Goal: Task Accomplishment & Management: Manage account settings

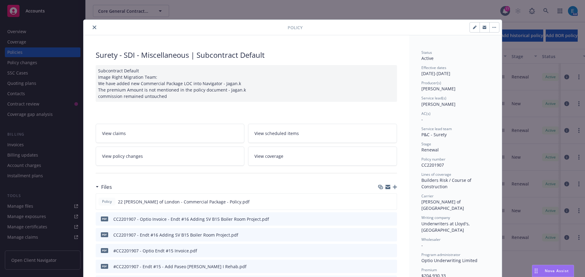
click at [91, 27] on button "close" at bounding box center [94, 27] width 7 height 7
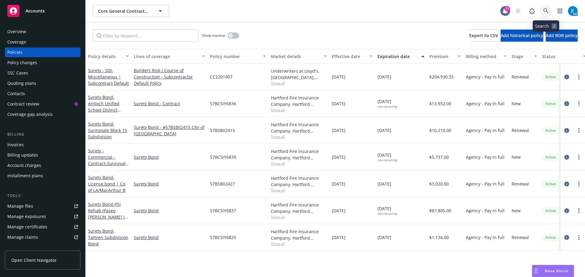
click at [545, 11] on icon at bounding box center [545, 10] width 5 height 5
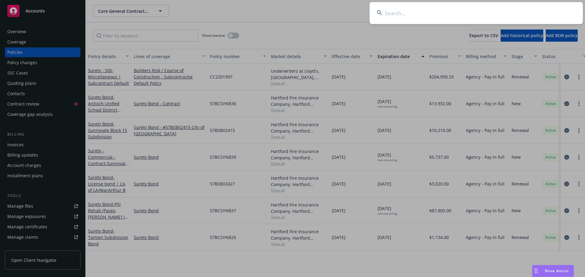
click at [505, 16] on input at bounding box center [475, 13] width 213 height 22
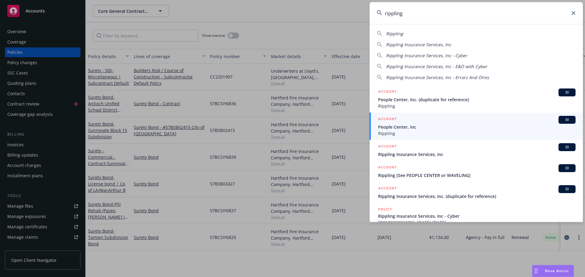
type input "rippling"
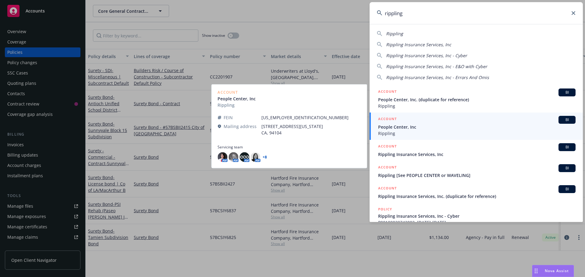
click at [397, 128] on span "People Center, Inc" at bounding box center [476, 127] width 197 height 6
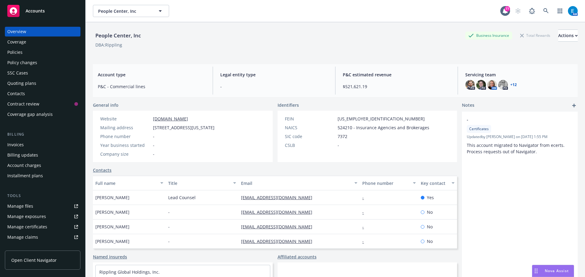
click at [16, 52] on div "Policies" at bounding box center [14, 53] width 15 height 10
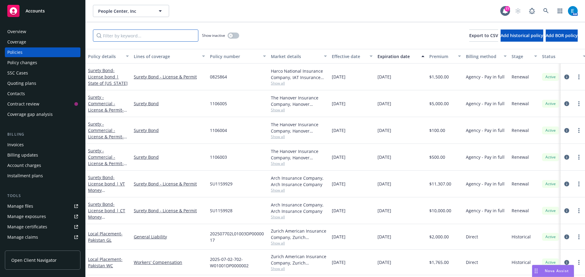
drag, startPoint x: 139, startPoint y: 37, endPoint x: 166, endPoint y: 39, distance: 27.2
click at [139, 37] on input "Filter by keyword..." at bounding box center [145, 36] width 105 height 12
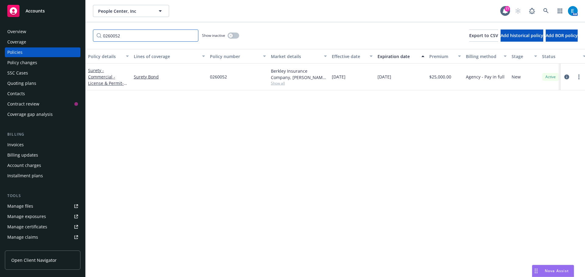
type input "0260052"
click at [28, 83] on div "Quoting plans" at bounding box center [21, 84] width 29 height 10
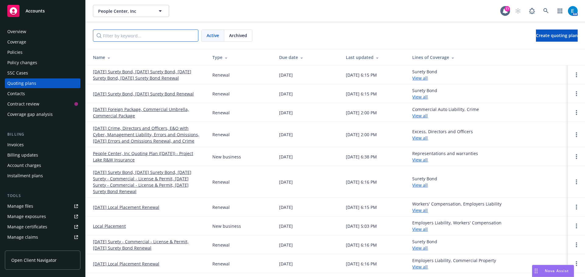
click at [134, 33] on input "Filter by keyword..." at bounding box center [145, 36] width 105 height 12
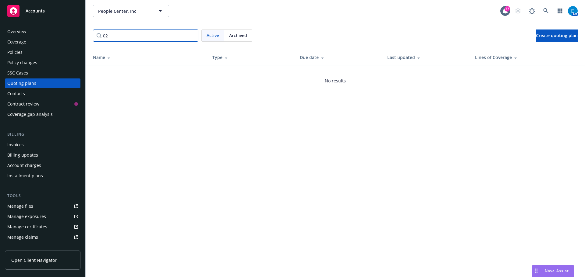
type input "0"
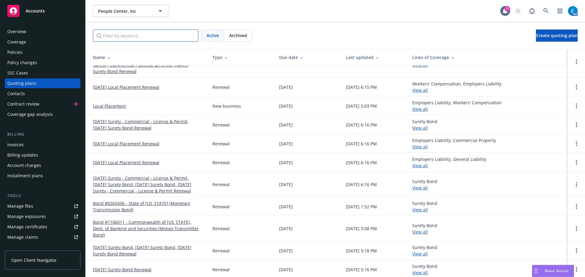
scroll to position [122, 0]
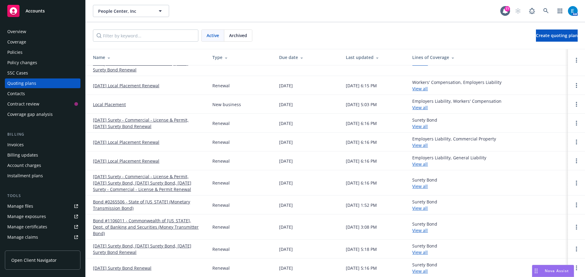
click at [421, 129] on link "View all" at bounding box center [420, 127] width 16 height 6
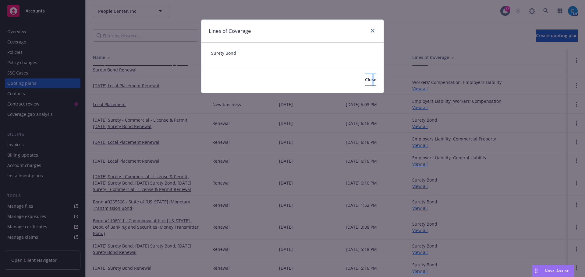
drag, startPoint x: 363, startPoint y: 72, endPoint x: 361, endPoint y: 76, distance: 5.0
click at [361, 76] on div "Close" at bounding box center [292, 79] width 182 height 27
click at [365, 81] on span "Close" at bounding box center [370, 80] width 11 height 6
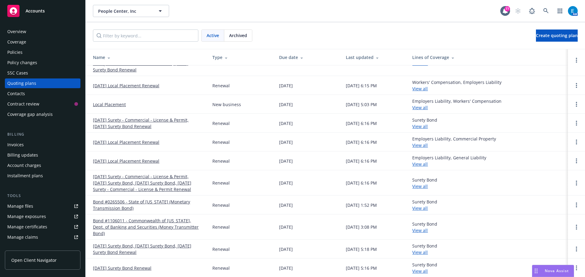
click at [17, 51] on div "Policies" at bounding box center [14, 53] width 15 height 10
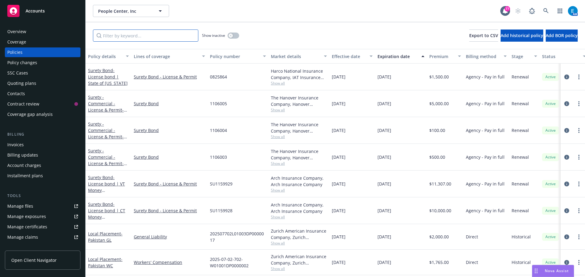
click at [143, 37] on input "Filter by keyword..." at bounding box center [145, 36] width 105 height 12
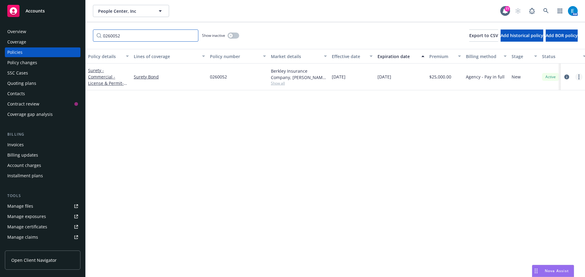
type input "0260052"
click at [579, 76] on icon "more" at bounding box center [578, 77] width 1 height 5
click at [530, 101] on link "Renew with incumbent" at bounding box center [546, 102] width 72 height 12
select select "12"
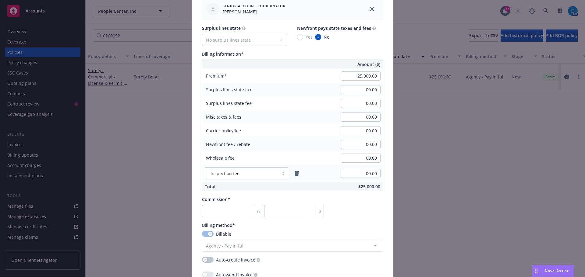
scroll to position [396, 0]
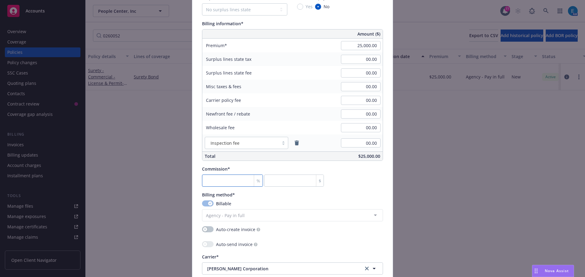
click at [223, 182] on input "number" at bounding box center [232, 181] width 61 height 12
type input "30"
type input "7500"
type input "30"
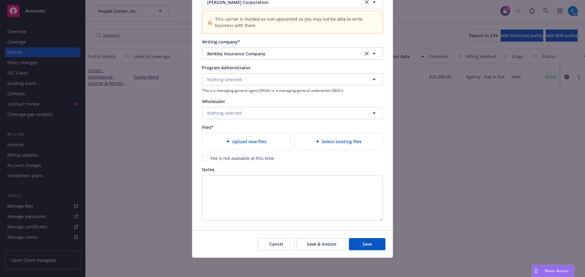
scroll to position [663, 0]
click at [230, 141] on div at bounding box center [229, 141] width 6 height 4
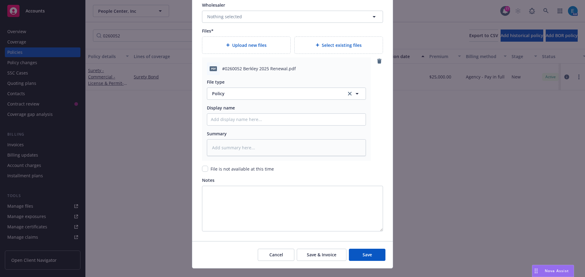
scroll to position [770, 0]
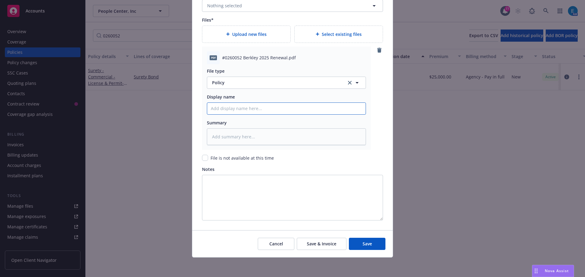
click at [234, 110] on input "Policy display name" at bounding box center [286, 109] width 158 height 12
click at [261, 85] on span "Policy" at bounding box center [275, 82] width 127 height 6
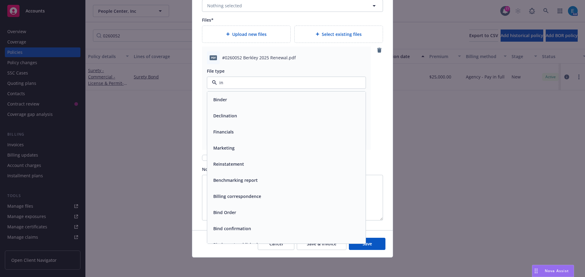
type input "inv"
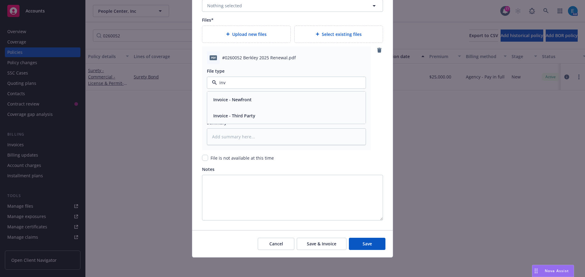
click at [245, 117] on span "Invoice - Third Party" at bounding box center [234, 116] width 42 height 6
click at [227, 109] on input "Policy display name" at bounding box center [286, 109] width 158 height 12
type textarea "x"
type input "#"
type textarea "x"
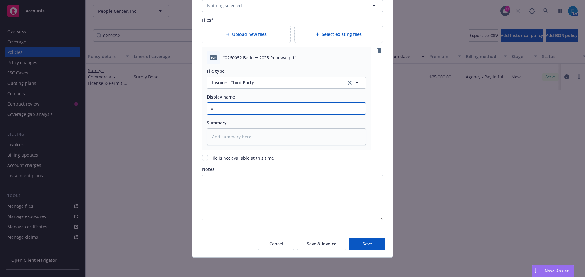
type input "#0"
type textarea "x"
type input "#02"
type textarea "x"
type input "#026"
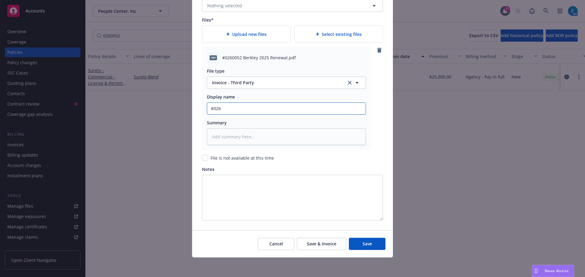
type textarea "x"
type input "#0260"
type textarea "x"
type input "#02600"
type textarea "x"
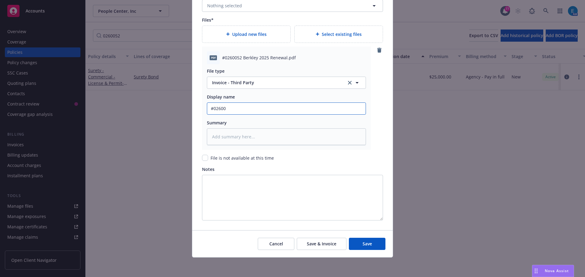
type input "#026005"
type textarea "x"
type input "#0260052"
type textarea "x"
type input "#0260052"
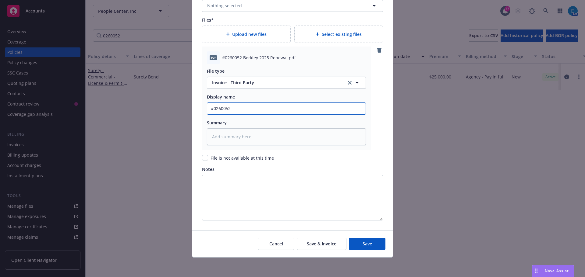
type textarea "x"
type input "#0260052 B"
type textarea "x"
type input "#0260052 Be"
type textarea "x"
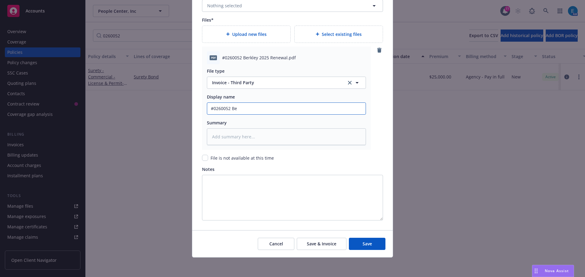
type input "#0260052 Ber"
type textarea "x"
type input "#0260052 Berk"
type textarea "x"
type input "#0260052 Berkl"
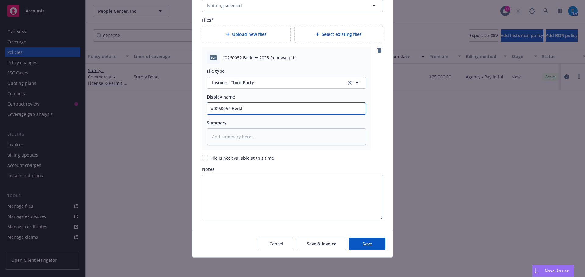
type textarea "x"
type input "#0260052 Berkle"
type textarea "x"
type input "#0260052 Berkley"
type textarea "x"
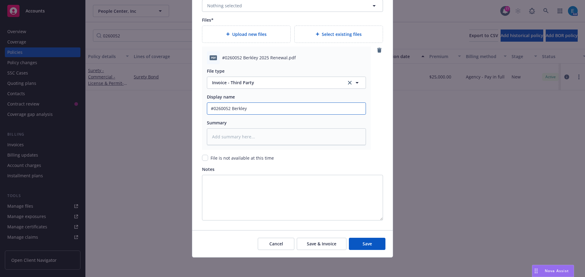
type input "#0260052 Berkley"
type textarea "x"
type input "#0260052 Berkley 2"
type textarea "x"
type input "#0260052 Berkley 20"
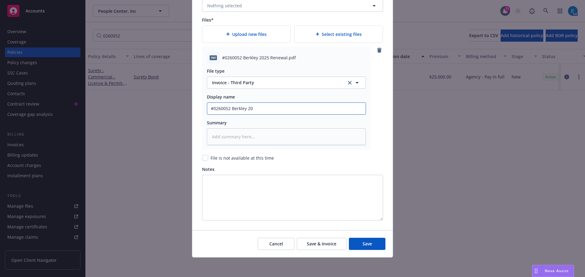
type textarea "x"
type input "#0260052 Berkley 202"
type textarea "x"
type input "#0260052 Berkley 2025"
type textarea "x"
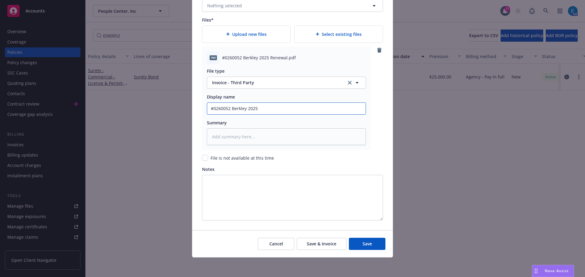
type input "#0260052 Berkley 2025"
type textarea "x"
type input "#0260052 Berkley 2025 I"
type textarea "x"
type input "#0260052 Berkley 2025 Inv"
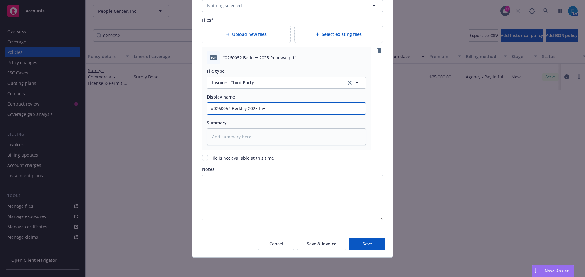
type textarea "x"
type input "#0260052 Berkley 2025 Invo"
type textarea "x"
type input "#0260052 Berkley 2025 Invoi"
type textarea "x"
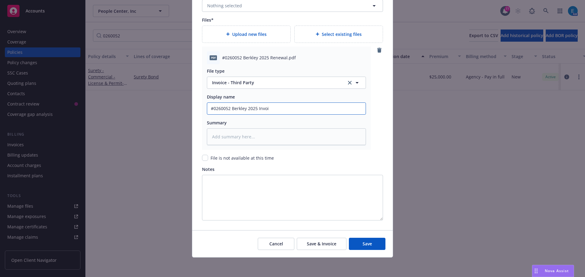
type input "#0260052 Berkley 2025 Invoic"
type textarea "x"
drag, startPoint x: 272, startPoint y: 110, endPoint x: 190, endPoint y: 107, distance: 82.3
type input "#0260052 Berkley 2025 Invoice"
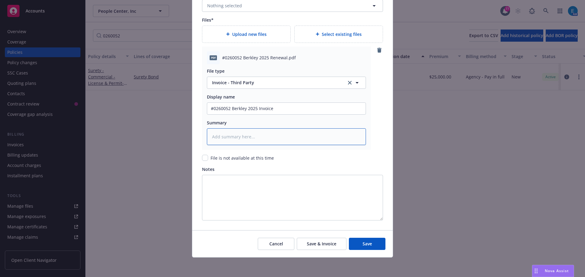
click at [231, 140] on textarea at bounding box center [286, 137] width 159 height 17
paste textarea "#0260052 Berkley 2025 Invoice"
type textarea "x"
type textarea "#0260052 Berkley 2025 Invoice"
click at [367, 245] on span "Save" at bounding box center [366, 244] width 9 height 6
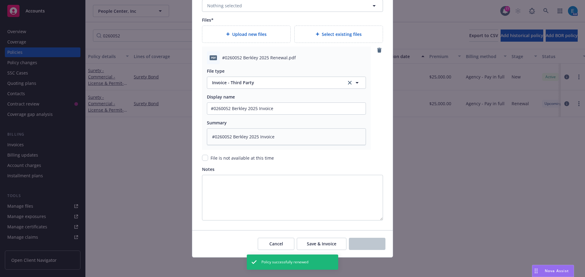
type textarea "x"
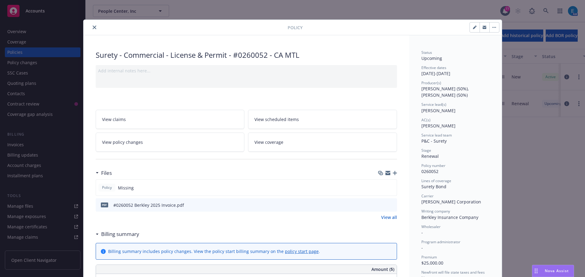
click at [93, 26] on icon "close" at bounding box center [95, 28] width 4 height 4
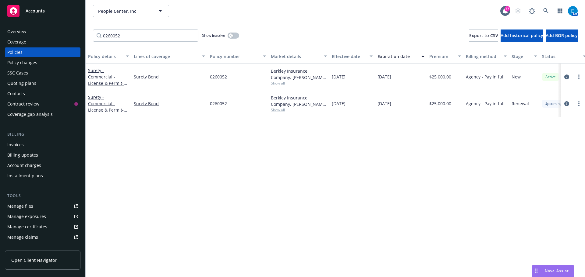
click at [17, 144] on div "Invoices" at bounding box center [15, 145] width 16 height 10
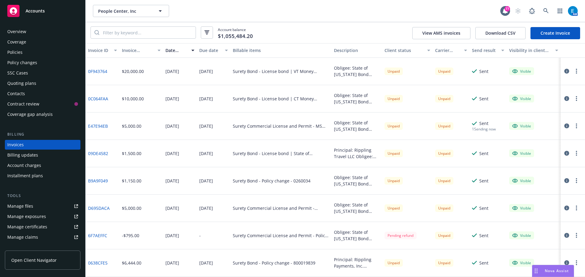
click at [546, 32] on link "Create Invoice" at bounding box center [555, 33] width 50 height 12
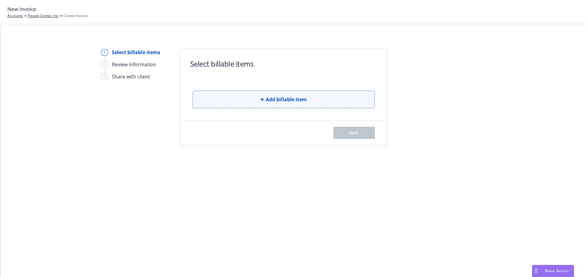
click at [280, 99] on span "Add billable item" at bounding box center [286, 99] width 41 height 7
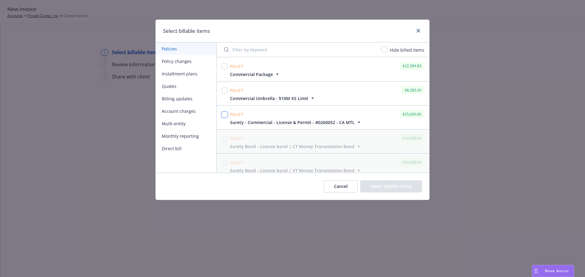
click at [224, 114] on input "checkbox" at bounding box center [224, 115] width 6 height 6
checkbox input "true"
click at [382, 185] on button "Select billable items" at bounding box center [391, 187] width 62 height 12
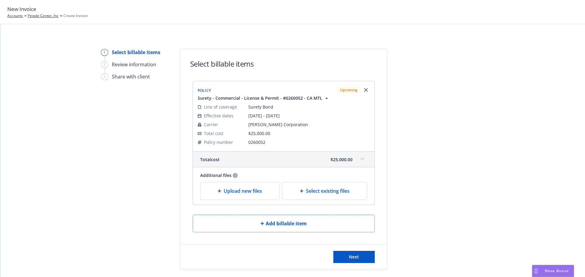
scroll to position [17, 0]
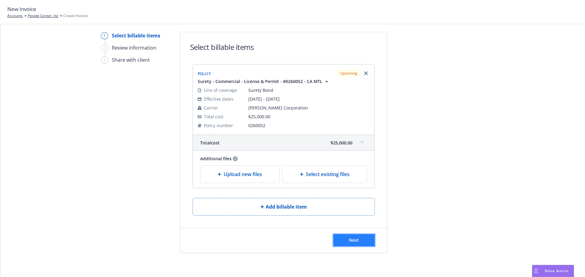
click at [354, 244] on button "Next" at bounding box center [353, 241] width 41 height 12
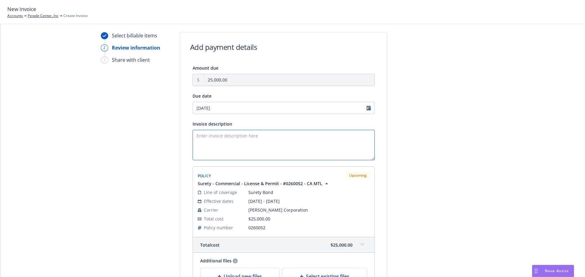
click at [198, 138] on textarea "Invoice description" at bounding box center [283, 145] width 182 height 30
paste textarea "Obligee: State of California Bond Amount: $2,500,000 Money Transmitter License …"
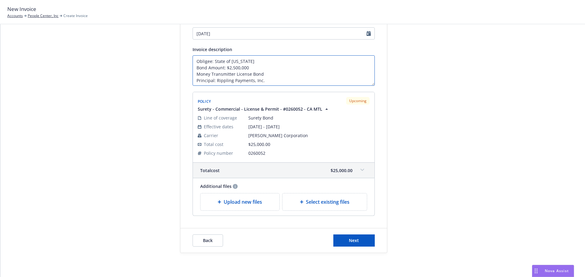
scroll to position [92, 0]
type textarea "Obligee: State of California Bond Amount: $2,500,000 Money Transmitter License …"
click at [357, 239] on button "Next" at bounding box center [353, 241] width 41 height 12
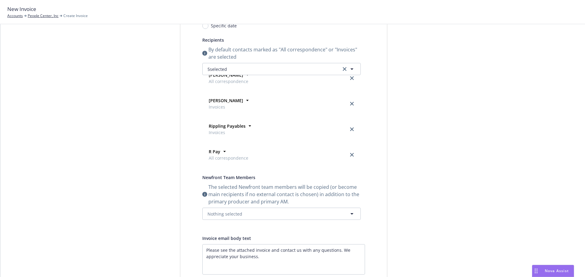
scroll to position [0, 0]
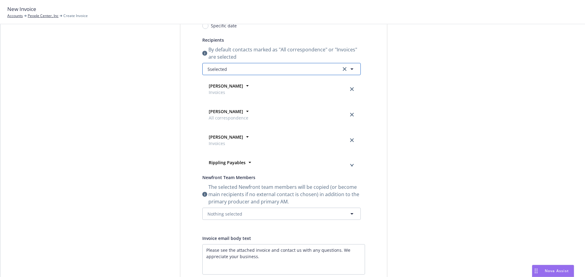
click at [246, 69] on button "5 selected" at bounding box center [281, 69] width 158 height 12
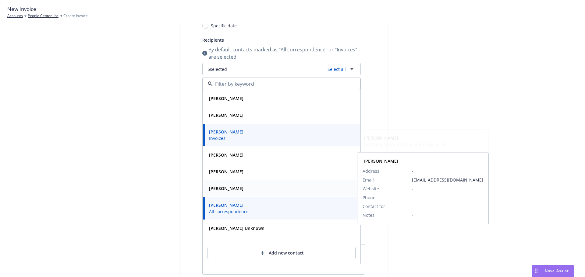
click at [223, 189] on strong "Chase Adams" at bounding box center [226, 189] width 34 height 6
click at [306, 86] on input at bounding box center [280, 83] width 135 height 7
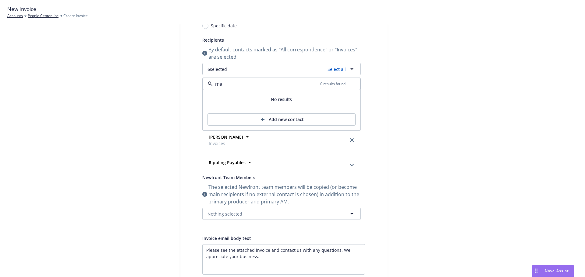
type input "m"
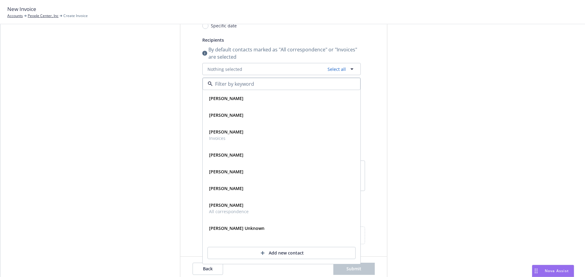
drag, startPoint x: 467, startPoint y: 81, endPoint x: 439, endPoint y: 100, distance: 33.3
click at [466, 81] on div at bounding box center [441, 119] width 85 height 325
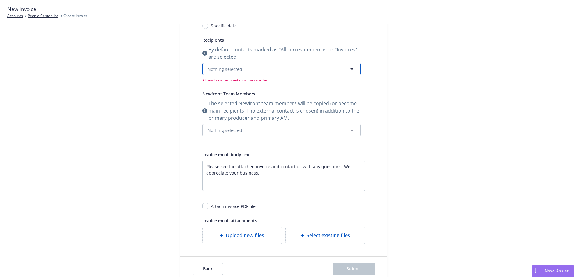
click at [281, 69] on button "Nothing selected" at bounding box center [281, 69] width 158 height 12
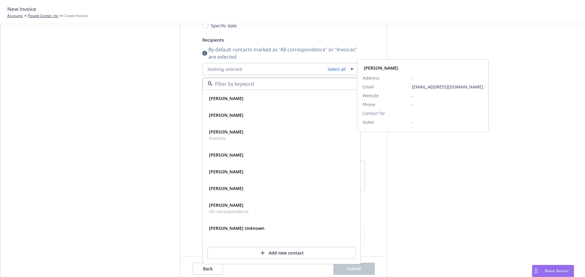
click at [435, 161] on div at bounding box center [441, 119] width 85 height 325
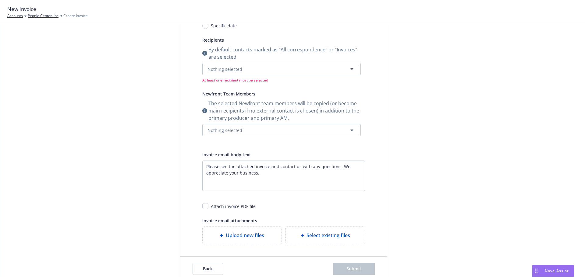
click at [390, 171] on div "Select billable items Review information 3 Share with client Share with client …" at bounding box center [293, 119] width 570 height 325
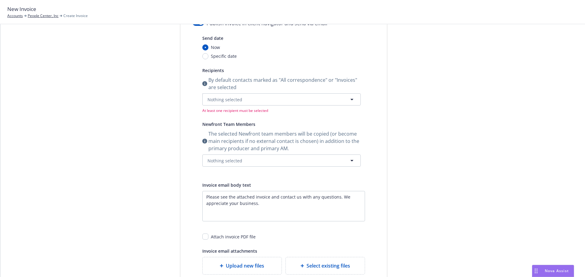
scroll to position [92, 0]
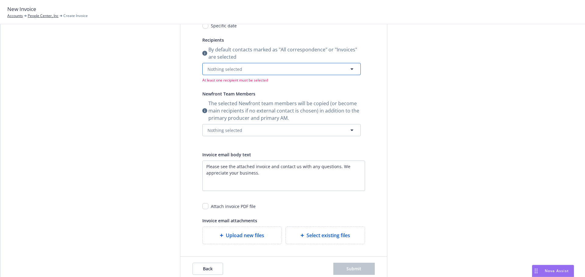
click at [243, 70] on button "Nothing selected" at bounding box center [281, 69] width 158 height 12
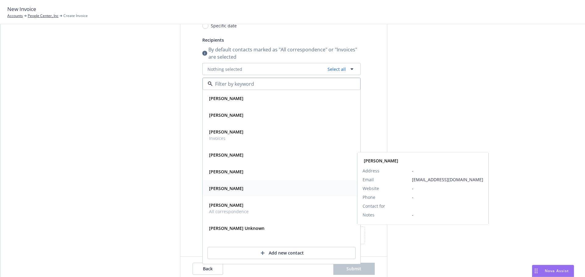
click at [230, 188] on strong "Chase Adams" at bounding box center [226, 189] width 34 height 6
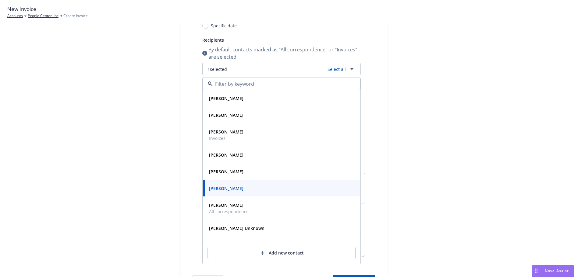
click at [447, 135] on div at bounding box center [441, 125] width 85 height 337
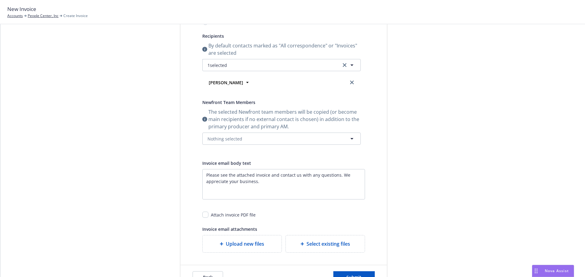
scroll to position [72, 0]
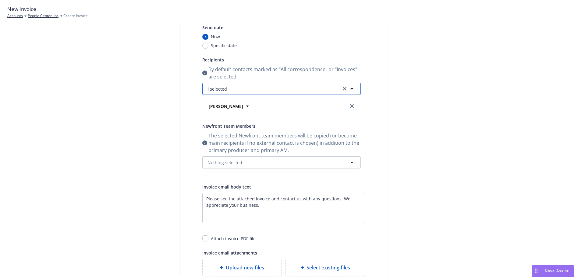
click at [260, 89] on button "1 selected" at bounding box center [281, 89] width 158 height 12
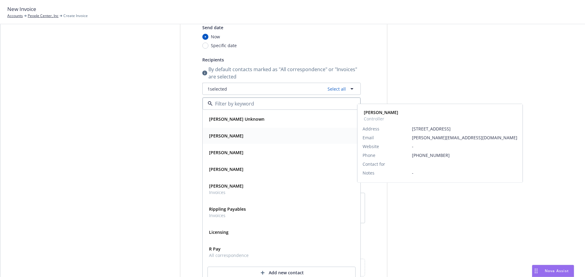
scroll to position [131, 0]
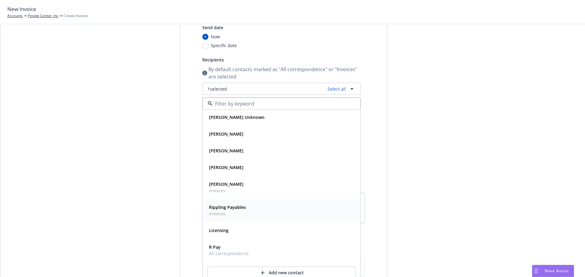
click at [221, 209] on strong "Rippling Payables" at bounding box center [227, 208] width 37 height 6
click at [433, 111] on div at bounding box center [441, 158] width 85 height 363
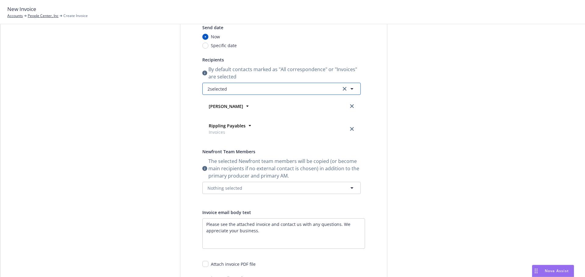
click at [301, 89] on button "2 selected" at bounding box center [281, 89] width 158 height 12
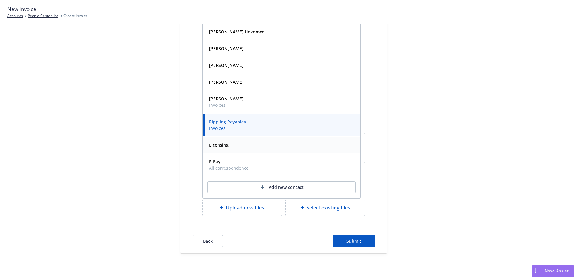
scroll to position [158, 0]
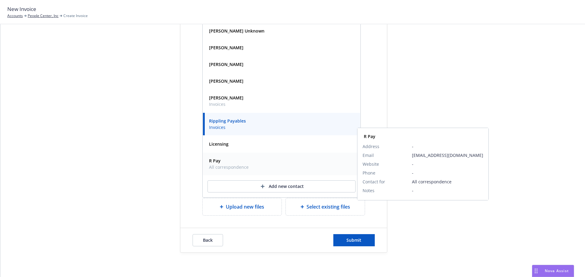
click at [212, 161] on strong "R Pay" at bounding box center [215, 161] width 12 height 6
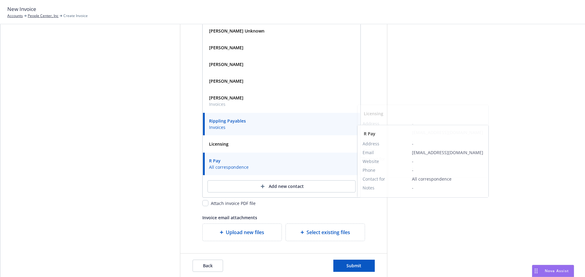
click at [481, 86] on div at bounding box center [441, 84] width 85 height 388
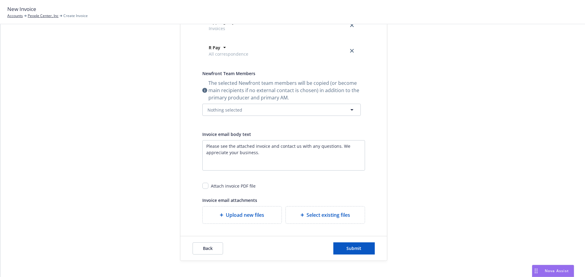
scroll to position [184, 0]
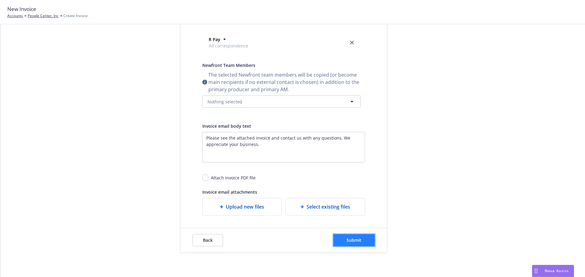
click at [346, 239] on span "Submit" at bounding box center [353, 241] width 15 height 6
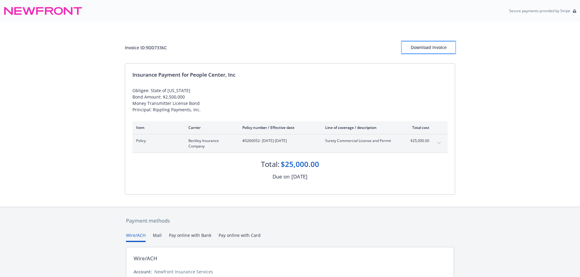
click at [413, 48] on div "Download Invoice" at bounding box center [428, 48] width 53 height 12
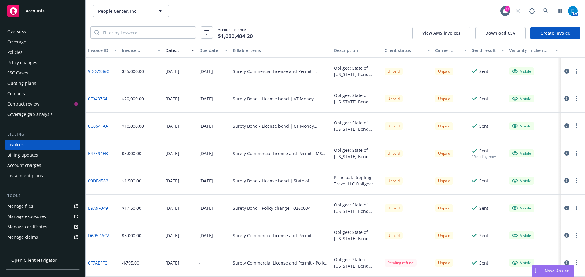
click at [15, 83] on div "Quoting plans" at bounding box center [21, 84] width 29 height 10
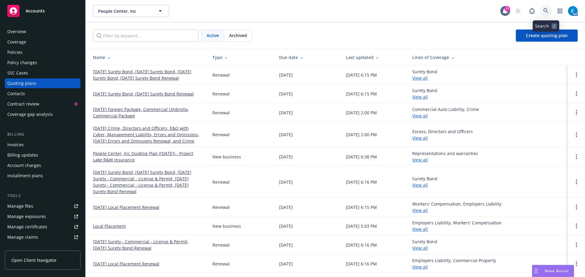
click at [545, 9] on icon at bounding box center [545, 10] width 5 height 5
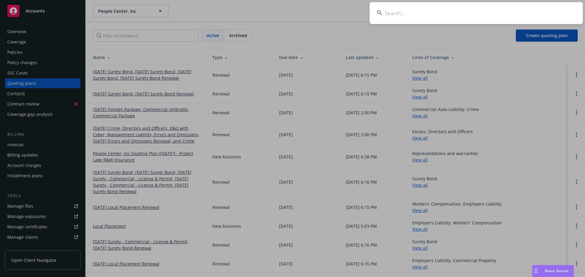
click at [494, 11] on input at bounding box center [475, 13] width 213 height 22
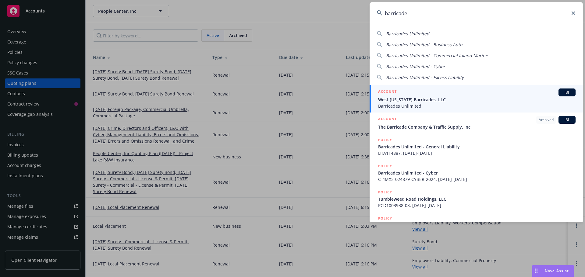
type input "barricade"
drag, startPoint x: 400, startPoint y: 101, endPoint x: 420, endPoint y: 104, distance: 19.4
click at [400, 101] on span "West Texas Barricades, LLC" at bounding box center [476, 100] width 197 height 6
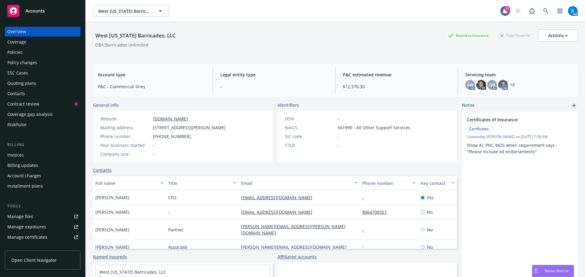
click at [12, 53] on div "Policies" at bounding box center [14, 53] width 15 height 10
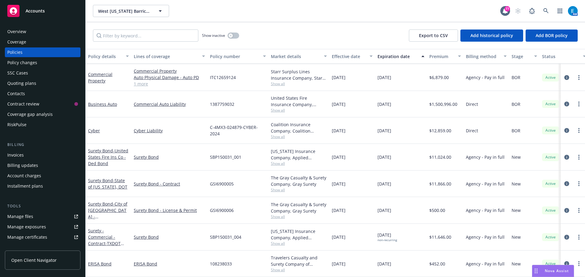
scroll to position [128, 0]
click at [107, 232] on link "Surety - Commercial - Contract - TXDOT Contract #07250401" at bounding box center [108, 240] width 41 height 25
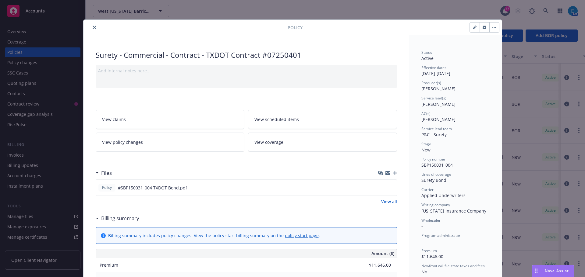
click at [470, 29] on button "button" at bounding box center [475, 28] width 10 height 10
select select "NEW"
select select "12"
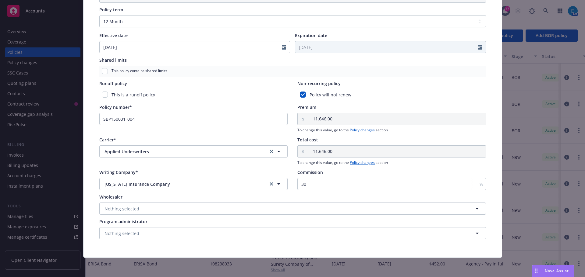
scroll to position [221, 0]
click at [314, 182] on input "30" at bounding box center [391, 184] width 189 height 12
type input "3"
type input "25"
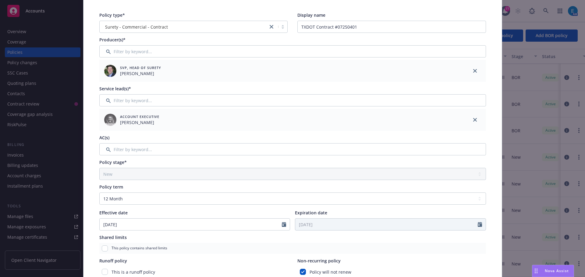
scroll to position [0, 0]
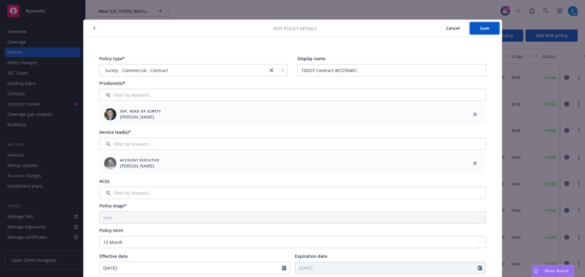
drag, startPoint x: 474, startPoint y: 27, endPoint x: 414, endPoint y: 66, distance: 71.6
click at [473, 27] on button "Save" at bounding box center [485, 28] width 30 height 12
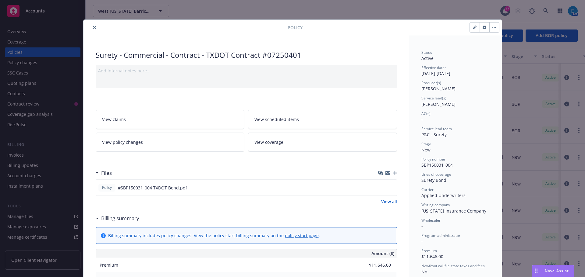
click at [93, 28] on icon "close" at bounding box center [95, 28] width 4 height 4
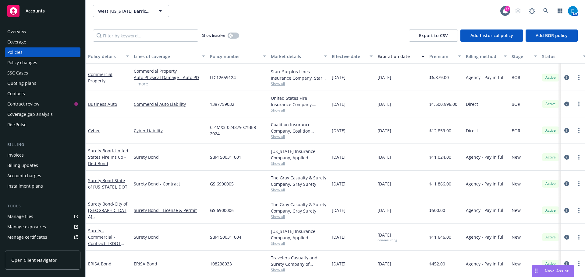
click at [15, 153] on div "Invoices" at bounding box center [15, 155] width 16 height 10
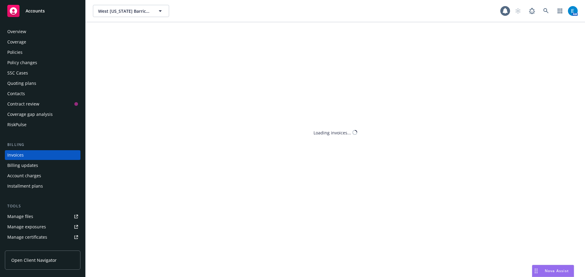
scroll to position [7, 0]
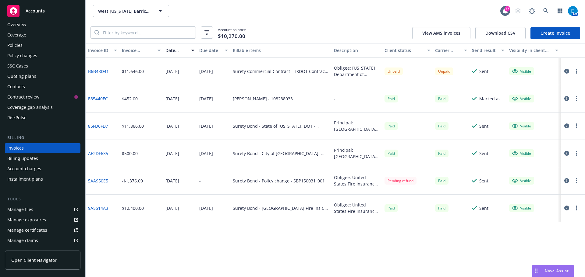
click at [575, 70] on button "button" at bounding box center [576, 71] width 7 height 7
click at [91, 72] on link "B6B48D41" at bounding box center [98, 71] width 21 height 6
click at [16, 44] on div "Policies" at bounding box center [14, 46] width 15 height 10
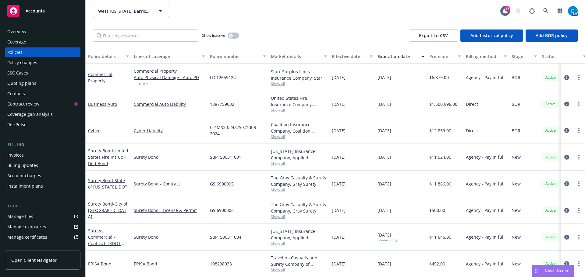
scroll to position [128, 0]
click at [114, 241] on span "- TXDOT Contract #07250401" at bounding box center [108, 247] width 41 height 12
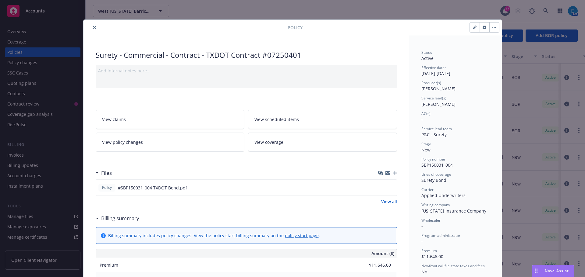
drag, startPoint x: 91, startPoint y: 26, endPoint x: 91, endPoint y: 33, distance: 6.7
click at [93, 26] on icon "close" at bounding box center [95, 28] width 4 height 4
